Goal: Information Seeking & Learning: Learn about a topic

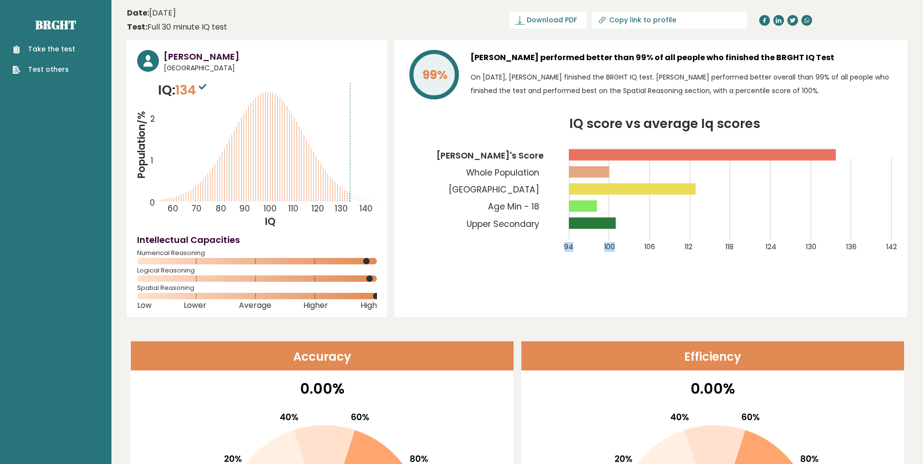
drag, startPoint x: 563, startPoint y: 249, endPoint x: 614, endPoint y: 249, distance: 50.9
click at [617, 249] on icon "IQ score vs average Iq scores 94 100 106 112 118 124 130 136 142 Rick's Score W…" at bounding box center [650, 191] width 493 height 146
click at [595, 256] on icon "IQ score vs average Iq scores 94 100 106 112 118 124 130 136 142 Rick's Score W…" at bounding box center [650, 191] width 493 height 146
click at [551, 245] on icon "IQ score vs average Iq scores 94 100 106 112 118 124 130 136 142 Rick's Score W…" at bounding box center [650, 191] width 493 height 146
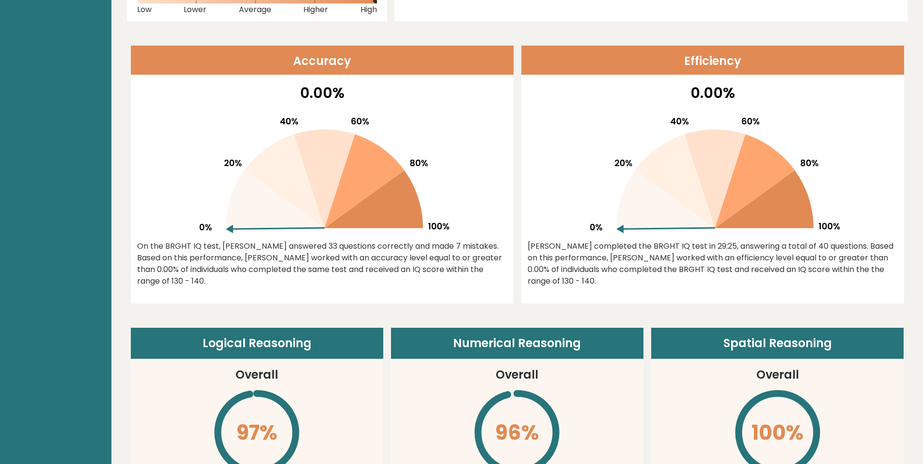
scroll to position [291, 0]
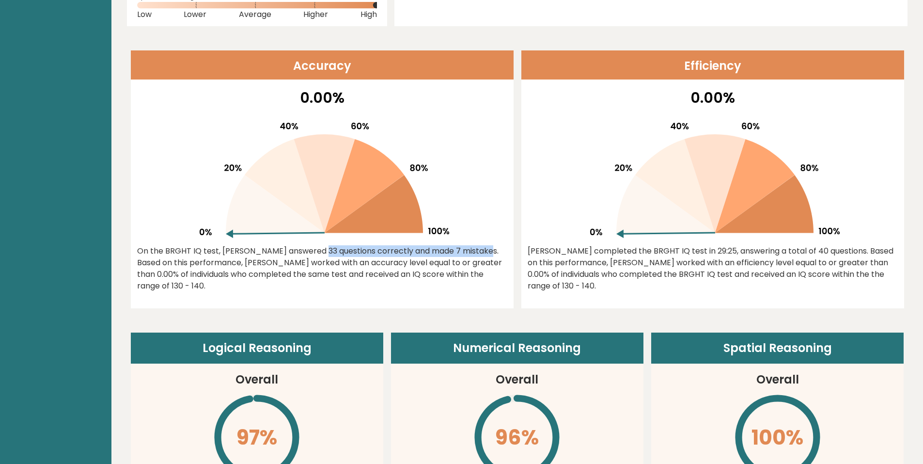
drag, startPoint x: 249, startPoint y: 238, endPoint x: 541, endPoint y: 255, distance: 292.6
click at [421, 244] on div "0.00% On the BRGHT IQ test, Rick Zenker answered 33 questions correctly and mad…" at bounding box center [322, 197] width 383 height 221
click at [420, 251] on div "On the BRGHT IQ test, Rick Zenker answered 33 questions correctly and made 7 mi…" at bounding box center [322, 268] width 370 height 47
drag, startPoint x: 434, startPoint y: 241, endPoint x: 365, endPoint y: 181, distance: 91.6
click at [376, 187] on div "0.00% On the BRGHT IQ test, Rick Zenker answered 33 questions correctly and mad…" at bounding box center [322, 197] width 383 height 221
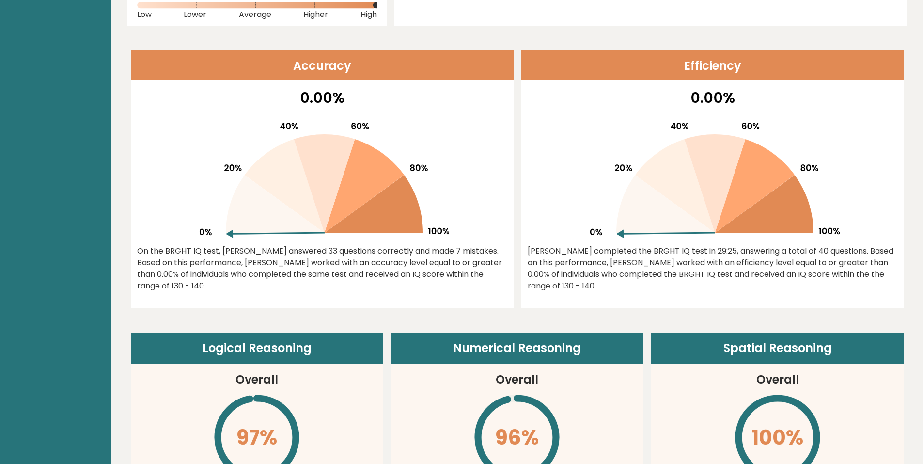
click at [482, 214] on div at bounding box center [322, 176] width 370 height 124
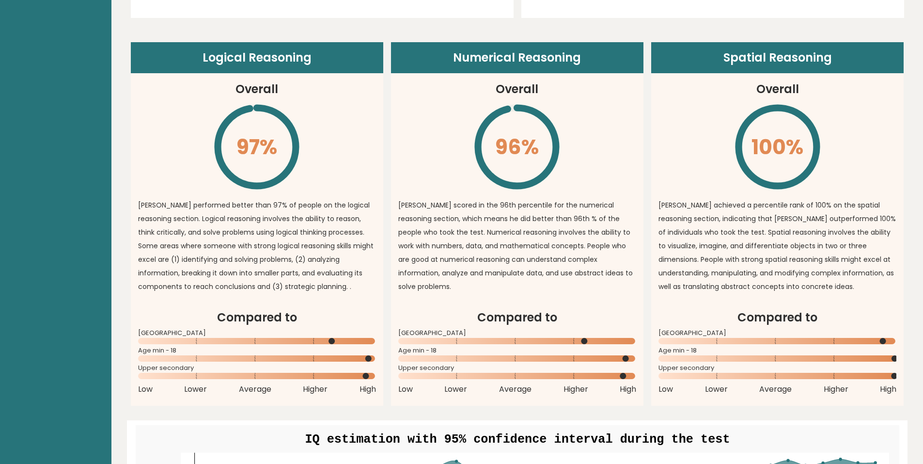
scroll to position [581, 0]
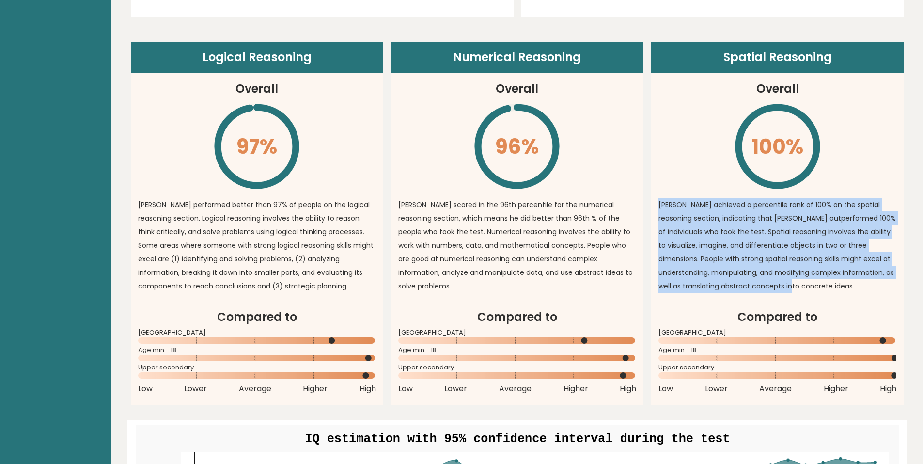
drag, startPoint x: 840, startPoint y: 275, endPoint x: 777, endPoint y: 167, distance: 124.6
click at [777, 167] on article "Spatial Reasoning Overall 100% \ Rick achieved a percentile rank of 100% on the…" at bounding box center [777, 175] width 252 height 266
click at [729, 182] on article "Spatial Reasoning Overall 100% \ Rick achieved a percentile rank of 100% on the…" at bounding box center [777, 175] width 252 height 266
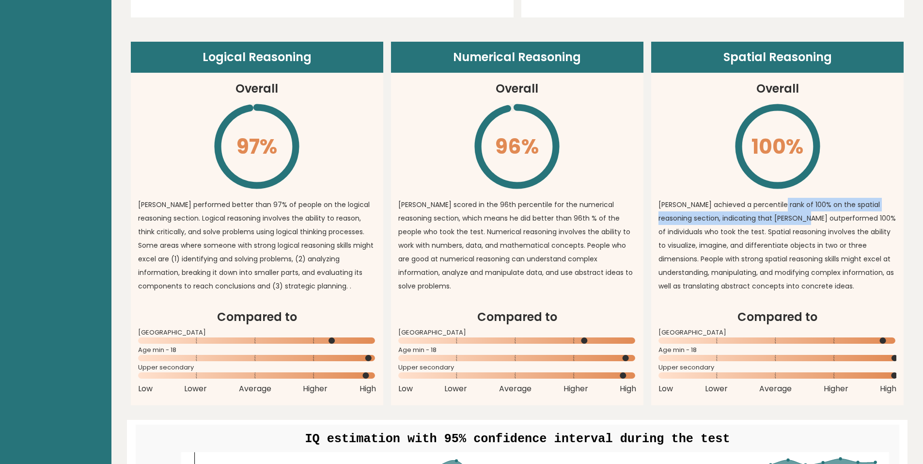
drag, startPoint x: 792, startPoint y: 201, endPoint x: 806, endPoint y: 204, distance: 14.5
click at [806, 204] on p "Rick achieved a percentile rank of 100% on the spatial reasoning section, indic…" at bounding box center [777, 245] width 238 height 95
click at [802, 214] on p "Rick achieved a percentile rank of 100% on the spatial reasoning section, indic…" at bounding box center [777, 245] width 238 height 95
click at [770, 198] on p "Rick achieved a percentile rank of 100% on the spatial reasoning section, indic…" at bounding box center [777, 245] width 238 height 95
drag, startPoint x: 771, startPoint y: 188, endPoint x: 816, endPoint y: 196, distance: 45.2
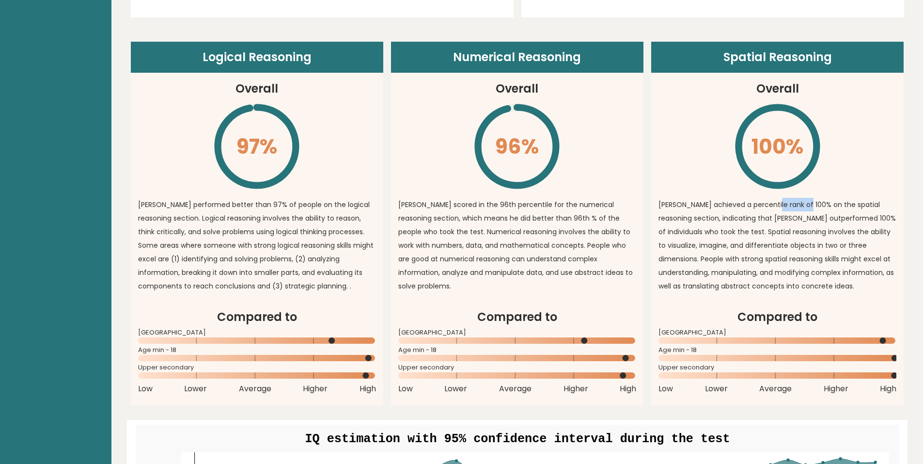
click at [803, 198] on p "Rick achieved a percentile rank of 100% on the spatial reasoning section, indic…" at bounding box center [777, 245] width 238 height 95
click at [817, 198] on p "Rick achieved a percentile rank of 100% on the spatial reasoning section, indic…" at bounding box center [777, 245] width 238 height 95
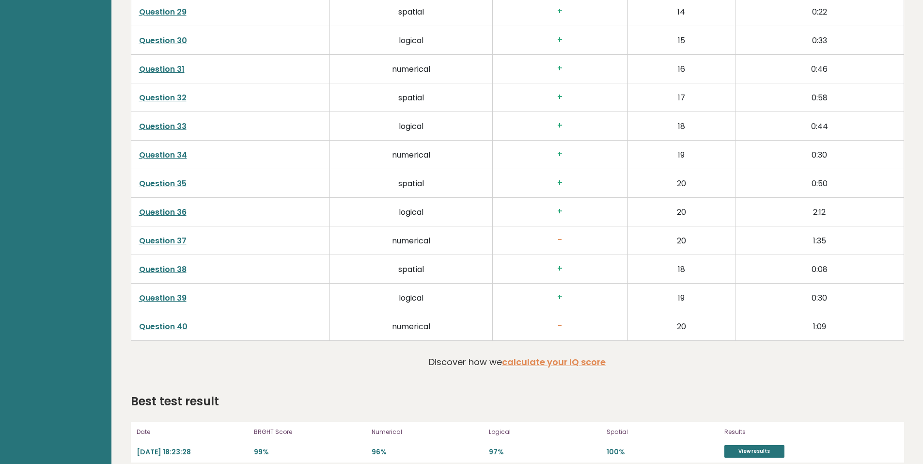
scroll to position [2323, 0]
click at [171, 291] on link "Question 39" at bounding box center [162, 296] width 47 height 11
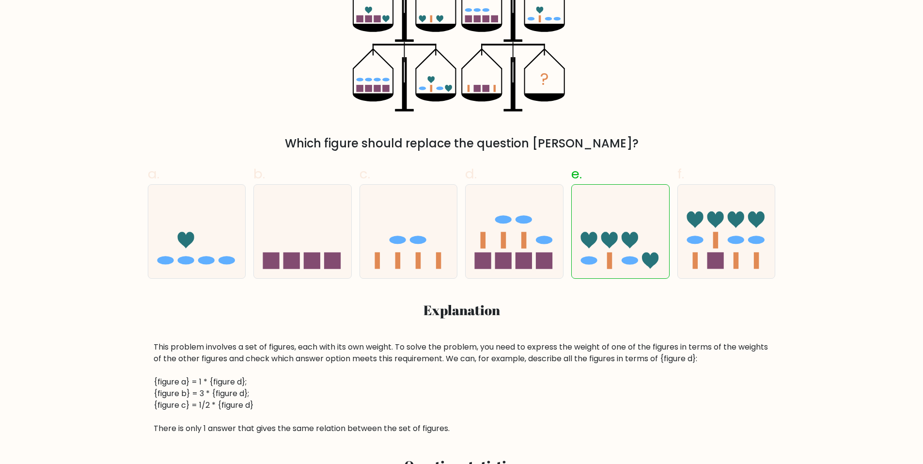
scroll to position [145, 0]
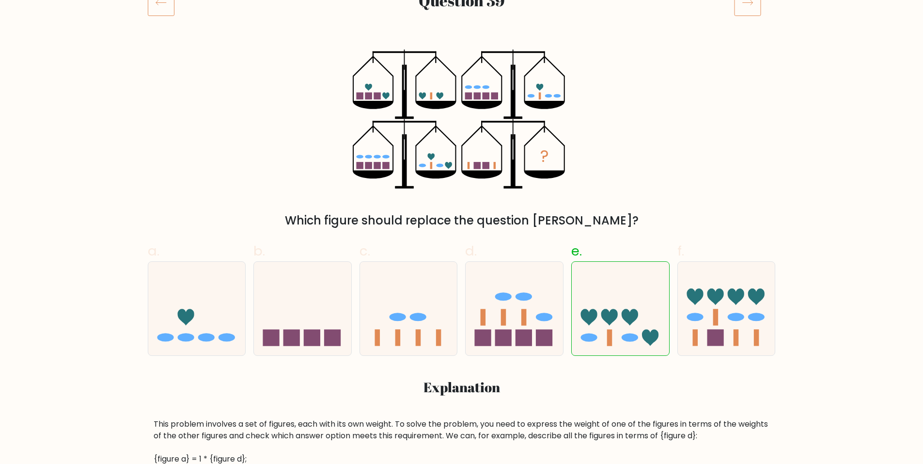
click at [655, 155] on div "? Which figure should replace the question mark?" at bounding box center [461, 139] width 639 height 180
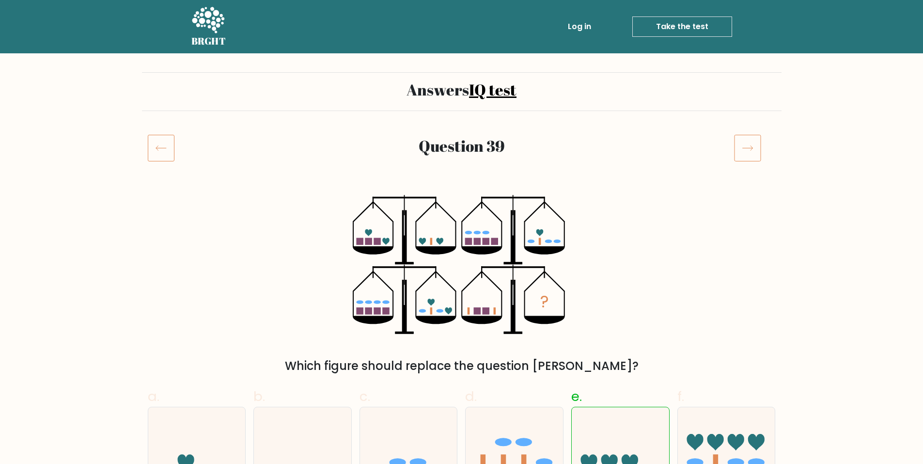
scroll to position [145, 0]
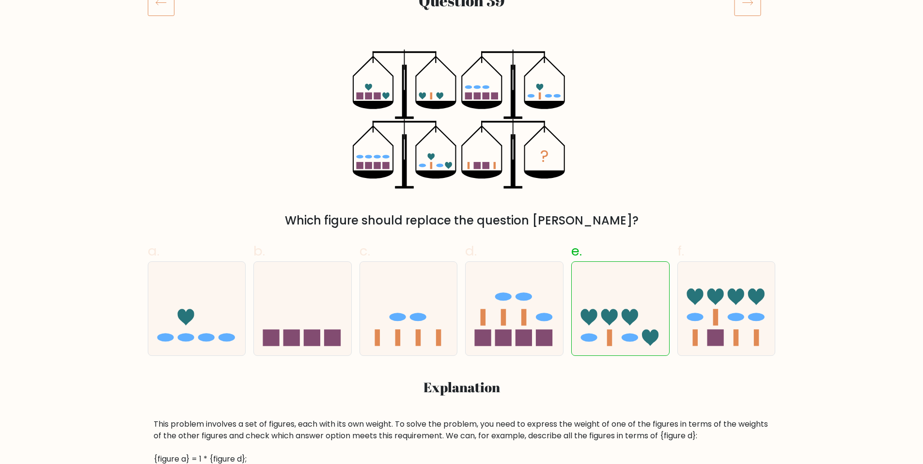
drag, startPoint x: 620, startPoint y: 230, endPoint x: 624, endPoint y: 227, distance: 5.0
click at [624, 227] on div "Which figure should replace the question [PERSON_NAME]?" at bounding box center [462, 220] width 616 height 17
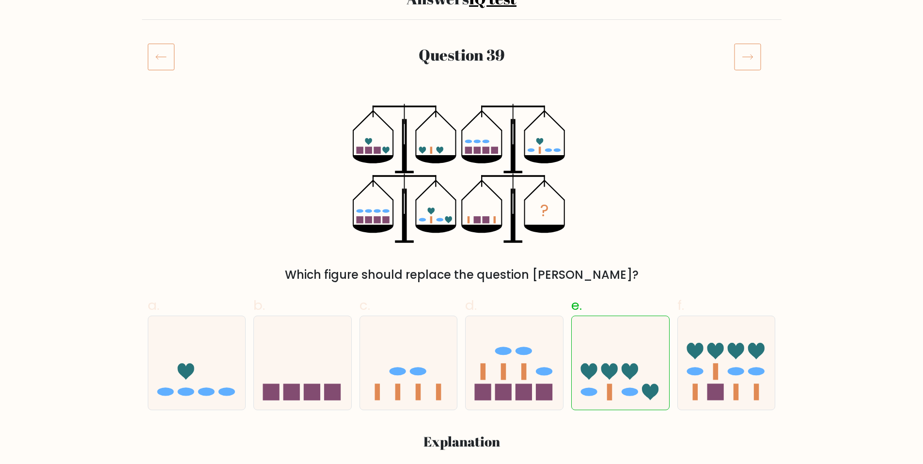
scroll to position [97, 0]
